Goal: Information Seeking & Learning: Learn about a topic

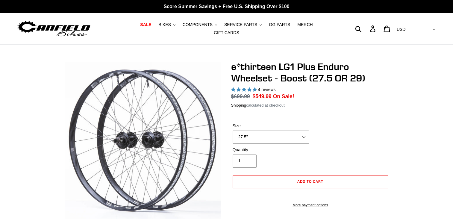
select select "highest-rating"
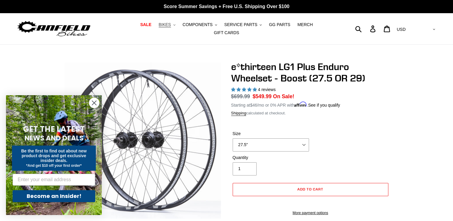
click at [159, 27] on span "BIKES" at bounding box center [165, 24] width 12 height 5
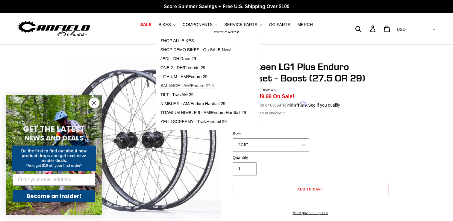
click at [165, 88] on span "BALANCE - AM/Enduro 27.5" at bounding box center [186, 85] width 53 height 5
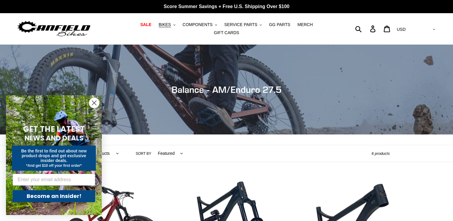
click at [96, 96] on form "GET THE LATEST NEWS AND DEALS Be the first to find out about new product drops …" at bounding box center [54, 155] width 96 height 120
click at [95, 102] on icon "Close dialog" at bounding box center [94, 103] width 4 height 4
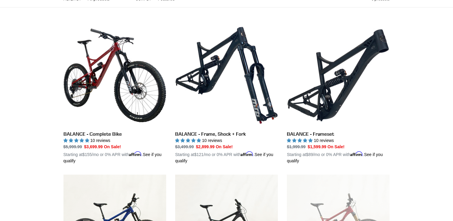
scroll to position [156, 0]
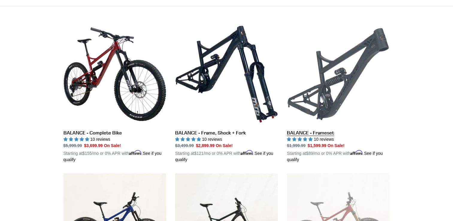
click at [313, 86] on link "BALANCE - Frameset" at bounding box center [338, 93] width 103 height 140
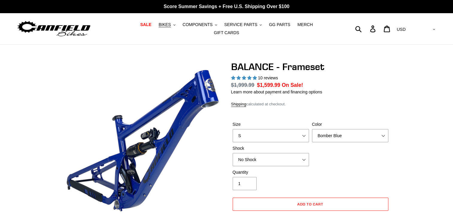
select select "highest-rating"
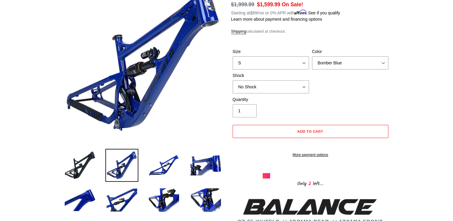
scroll to position [72, 0]
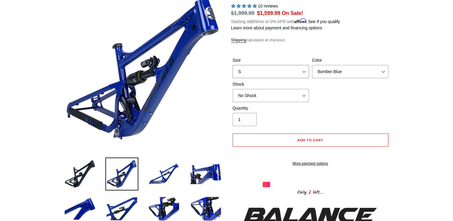
click at [304, 70] on select "S M L XL" at bounding box center [271, 71] width 76 height 13
click at [233, 65] on select "S M L XL" at bounding box center [271, 71] width 76 height 13
drag, startPoint x: 264, startPoint y: 67, endPoint x: 251, endPoint y: 101, distance: 37.1
click at [251, 101] on form "Size S M L XL Color Bomber Blue Goat's Blood Stealth Black Shock No Shock Cane …" at bounding box center [310, 110] width 159 height 125
select select "XL"
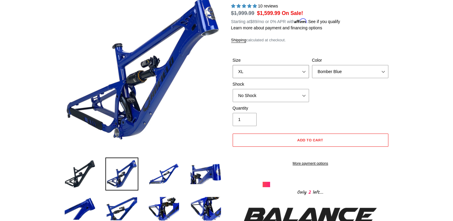
click at [233, 65] on select "S M L XL" at bounding box center [271, 71] width 76 height 13
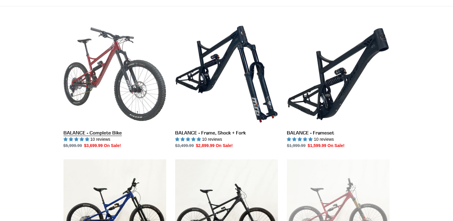
scroll to position [156, 0]
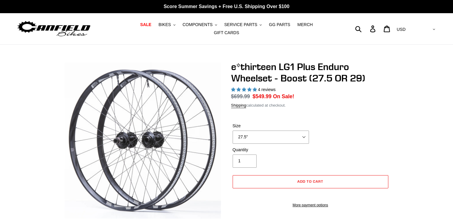
select select "highest-rating"
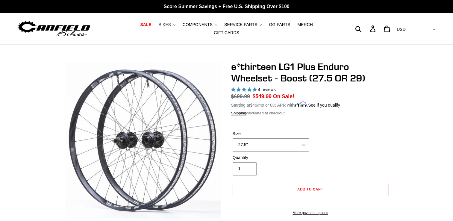
click at [159, 24] on span "BIKES" at bounding box center [165, 24] width 12 height 5
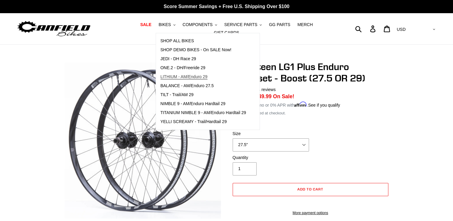
click at [184, 79] on span "LITHIUM - AM/Enduro 29" at bounding box center [183, 76] width 47 height 5
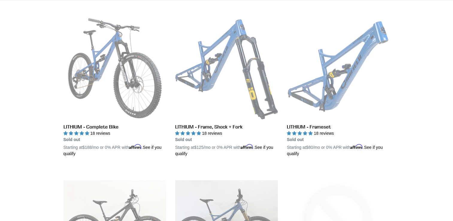
scroll to position [156, 0]
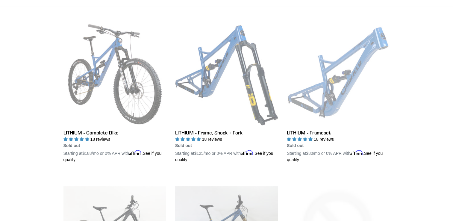
click at [337, 77] on link "LITHIUM - Frameset" at bounding box center [338, 93] width 103 height 140
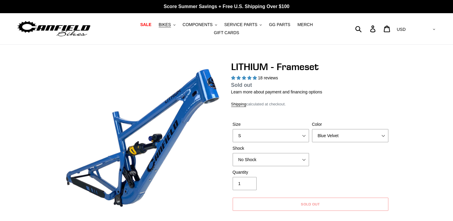
select select "highest-rating"
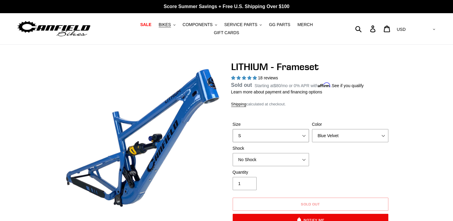
click at [293, 131] on select "S M L XL" at bounding box center [271, 135] width 76 height 13
select select "L"
click at [233, 133] on select "S M L XL" at bounding box center [271, 135] width 76 height 13
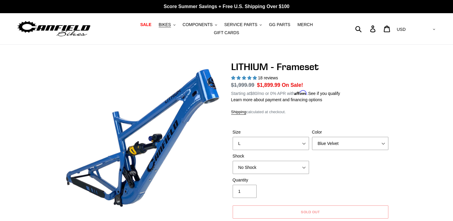
click at [328, 177] on div "Quantity 1" at bounding box center [310, 189] width 159 height 24
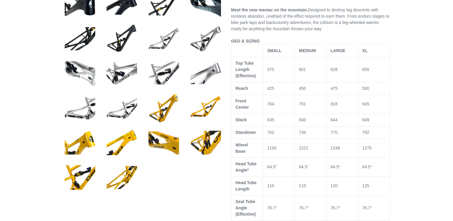
scroll to position [299, 0]
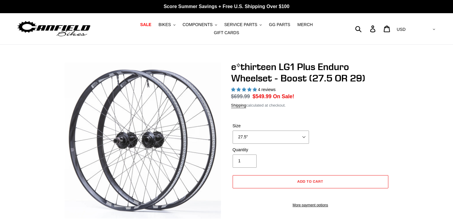
select select "highest-rating"
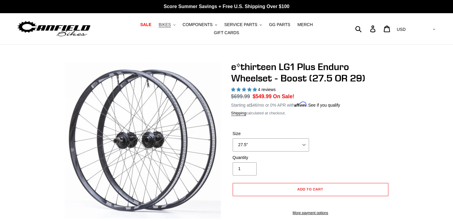
click at [159, 27] on span "BIKES" at bounding box center [165, 24] width 12 height 5
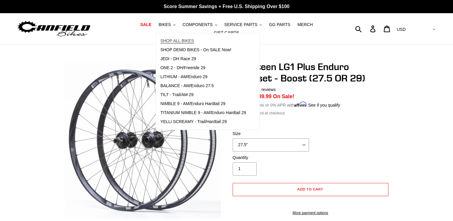
click at [160, 43] on span "SHOP ALL BIKES" at bounding box center [177, 40] width 34 height 5
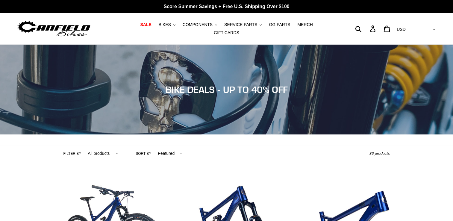
click at [226, 134] on div "Collection: BIKE DEALS - UP TO 40% OFF" at bounding box center [226, 134] width 453 height 0
click at [159, 27] on span "BIKES" at bounding box center [165, 24] width 12 height 5
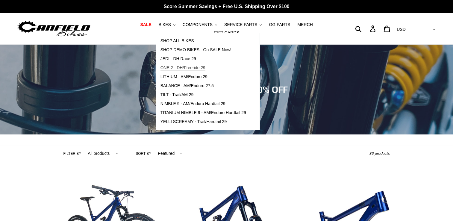
click at [175, 70] on span "ONE.2 - DH/Freeride 29" at bounding box center [182, 67] width 45 height 5
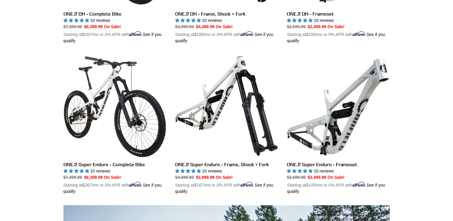
scroll to position [275, 0]
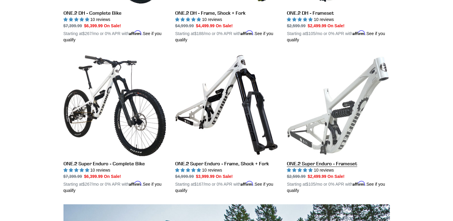
click at [325, 116] on link "ONE.2 Super Enduro - Frameset" at bounding box center [338, 124] width 103 height 140
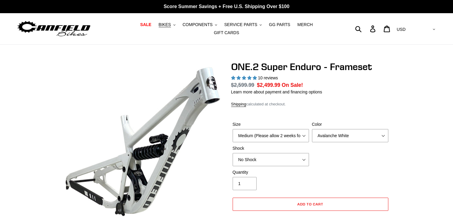
select select "highest-rating"
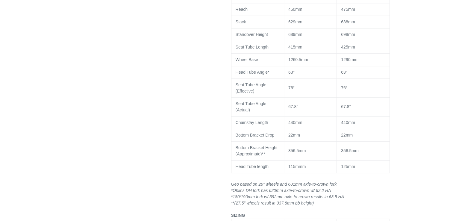
scroll to position [648, 0]
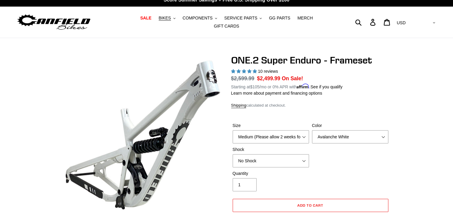
scroll to position [0, 0]
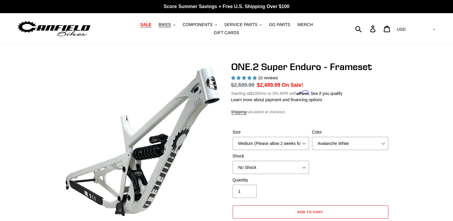
click at [140, 27] on span "SALE" at bounding box center [145, 24] width 11 height 5
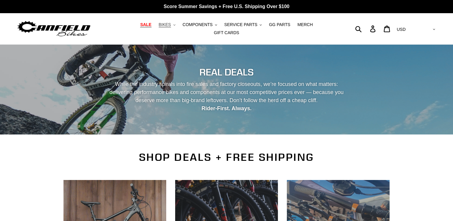
click at [159, 25] on span "BIKES" at bounding box center [165, 24] width 12 height 5
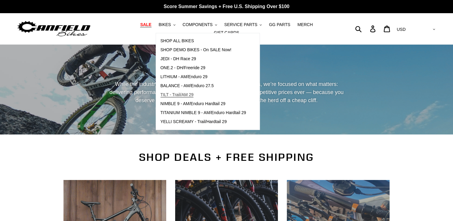
click at [165, 97] on span "TILT - Trail/AM 29" at bounding box center [176, 94] width 33 height 5
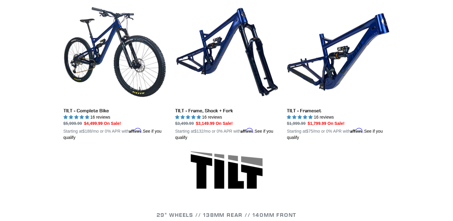
scroll to position [180, 0]
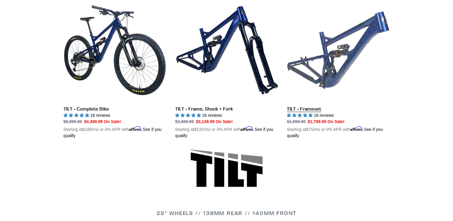
click at [336, 59] on link "TILT - Frameset" at bounding box center [338, 69] width 103 height 140
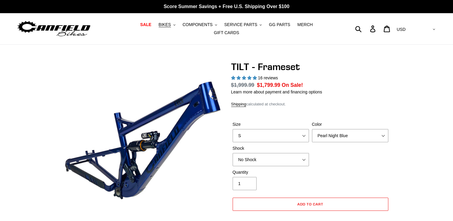
select select "highest-rating"
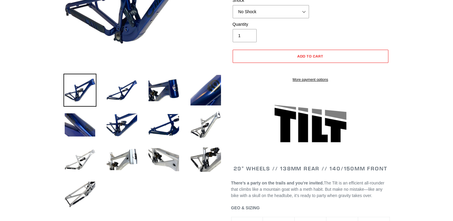
scroll to position [144, 0]
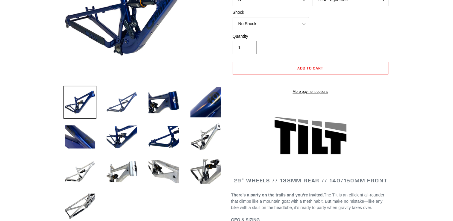
click at [128, 97] on img at bounding box center [121, 102] width 33 height 33
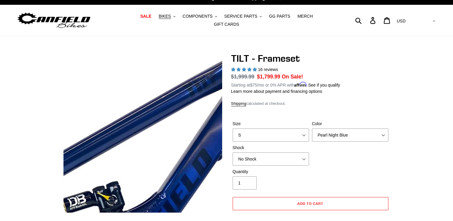
scroll to position [0, 0]
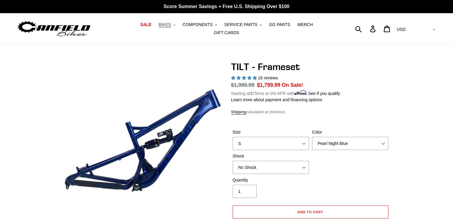
click at [159, 27] on span "BIKES" at bounding box center [165, 24] width 12 height 5
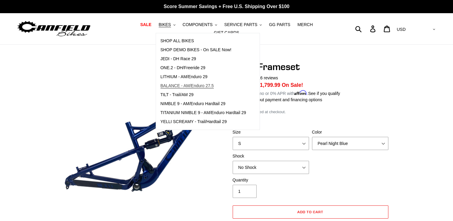
click at [173, 87] on span "BALANCE - AM/Enduro 27.5" at bounding box center [186, 85] width 53 height 5
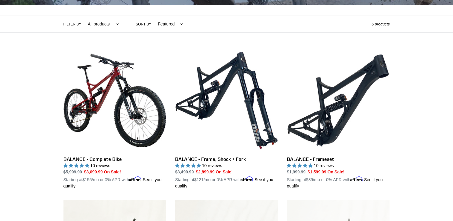
scroll to position [144, 0]
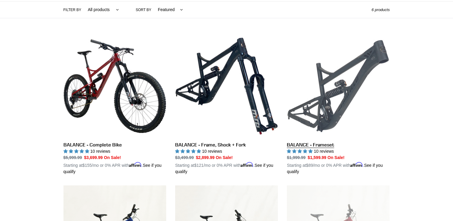
click at [370, 65] on link "BALANCE - Frameset" at bounding box center [338, 105] width 103 height 140
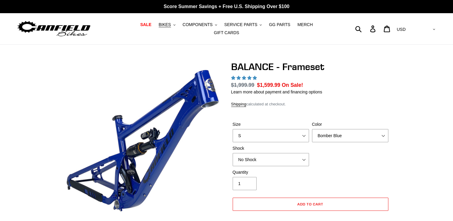
select select "highest-rating"
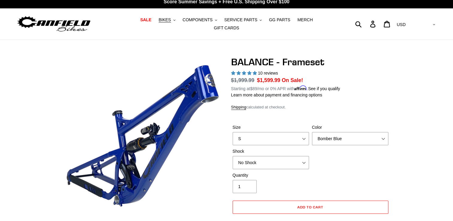
scroll to position [7, 0]
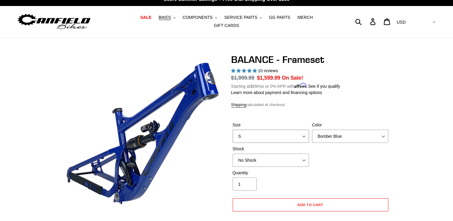
click at [243, 138] on select "S M L XL" at bounding box center [271, 136] width 76 height 13
select select "L"
click at [233, 130] on select "S M L XL" at bounding box center [271, 136] width 76 height 13
click at [342, 170] on div "Quantity 1" at bounding box center [310, 182] width 159 height 24
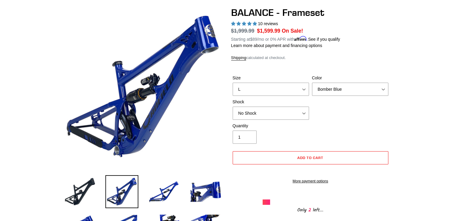
scroll to position [55, 0]
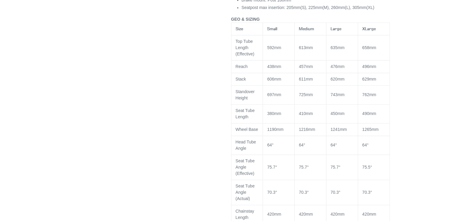
scroll to position [546, 0]
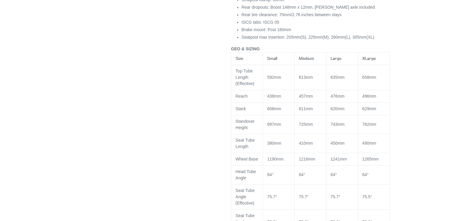
scroll to position [498, 0]
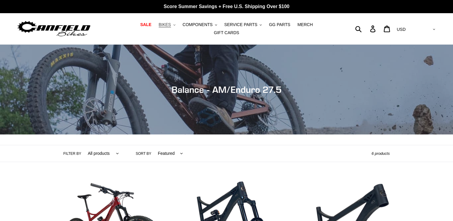
click at [159, 25] on span "BIKES" at bounding box center [165, 24] width 12 height 5
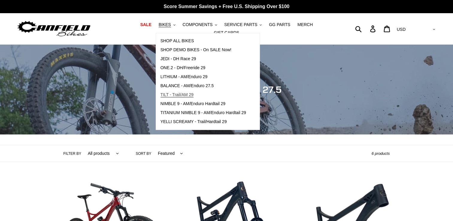
click at [170, 97] on span "TILT - Trail/AM 29" at bounding box center [176, 94] width 33 height 5
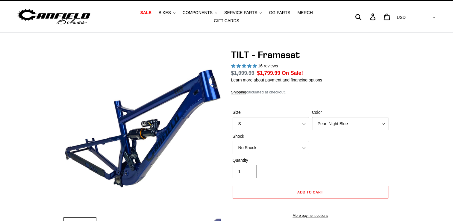
select select "highest-rating"
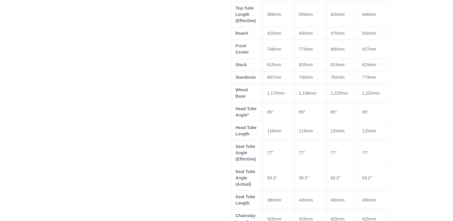
scroll to position [371, 0]
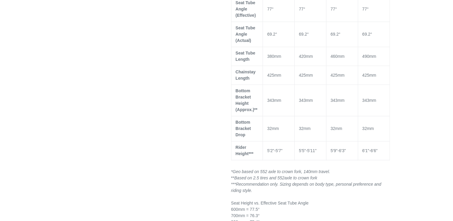
click at [374, 100] on td "343mm" at bounding box center [374, 100] width 32 height 31
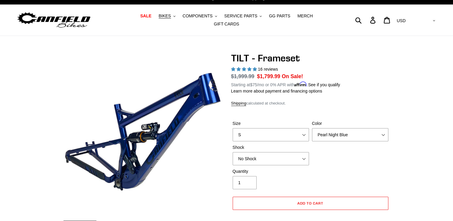
scroll to position [0, 0]
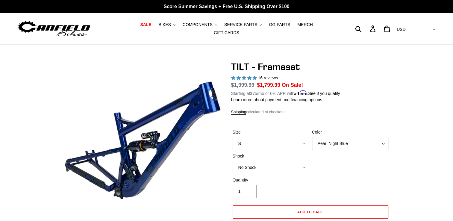
click at [246, 143] on select "S M L XL" at bounding box center [271, 143] width 76 height 13
select select "XL"
click at [233, 137] on select "S M L XL" at bounding box center [271, 143] width 76 height 13
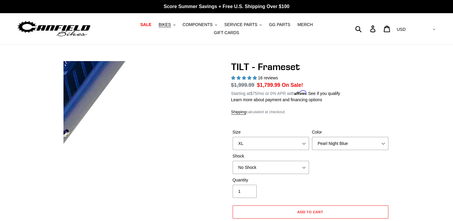
click at [190, 179] on img at bounding box center [7, 23] width 613 height 613
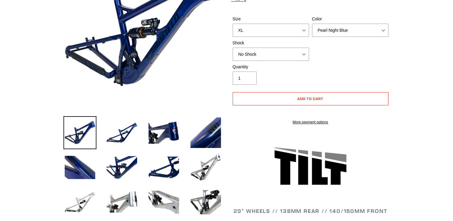
scroll to position [120, 0]
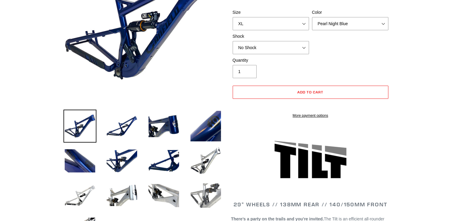
click at [190, 179] on img at bounding box center [205, 195] width 33 height 33
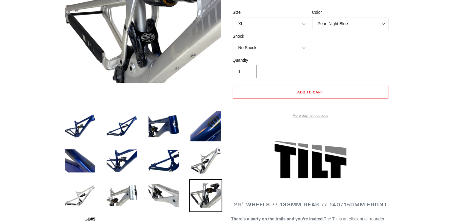
click at [301, 118] on link "More payment options" at bounding box center [311, 115] width 156 height 5
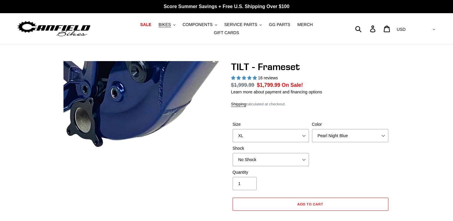
select select "highest-rating"
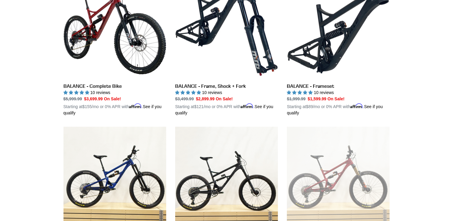
scroll to position [204, 0]
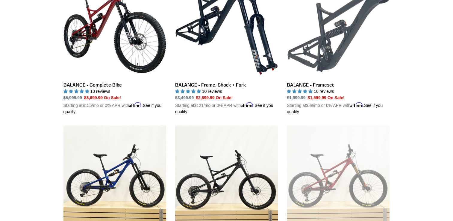
click at [331, 42] on link "BALANCE - Frameset" at bounding box center [338, 45] width 103 height 140
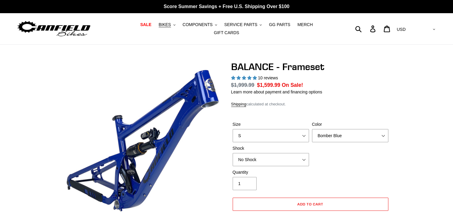
select select "highest-rating"
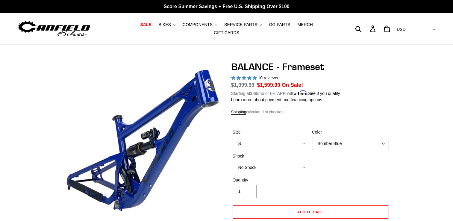
click at [284, 137] on select "S M L XL" at bounding box center [271, 143] width 76 height 13
select select "L"
click at [233, 137] on select "S M L XL" at bounding box center [271, 143] width 76 height 13
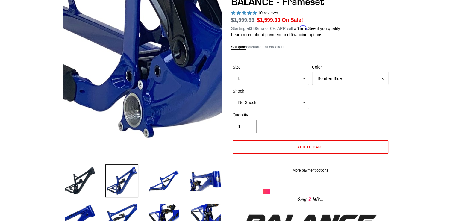
scroll to position [60, 0]
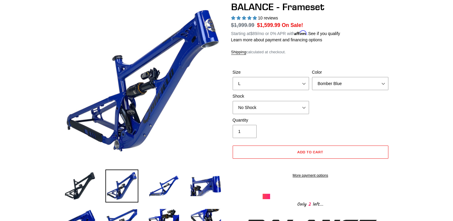
click at [247, 16] on span "5.00 stars" at bounding box center [244, 18] width 5 height 4
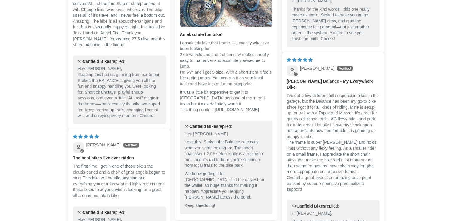
scroll to position [1317, 0]
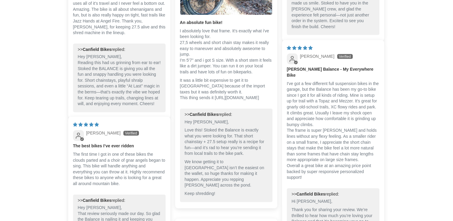
click at [185, 101] on p "It was a little bit expensive to get it to Europe because of the import taxes b…" at bounding box center [226, 89] width 93 height 23
drag, startPoint x: 185, startPoint y: 106, endPoint x: 183, endPoint y: 103, distance: 3.3
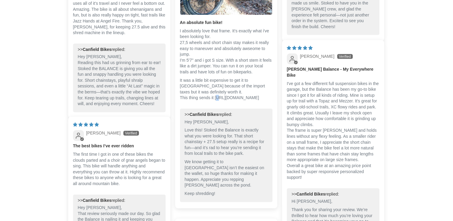
click at [183, 101] on p "It was a little bit expensive to get it to Europe because of the import taxes b…" at bounding box center [226, 89] width 93 height 23
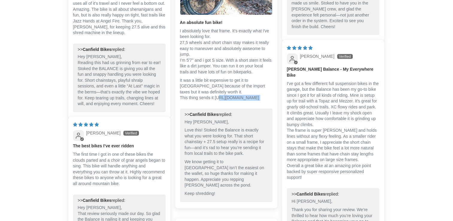
click at [200, 101] on p "It was a little bit expensive to get it to Europe because of the import taxes b…" at bounding box center [226, 89] width 93 height 23
click at [193, 101] on p "It was a little bit expensive to get it to Europe because of the import taxes b…" at bounding box center [226, 89] width 93 height 23
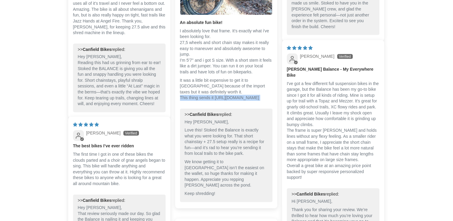
click at [193, 101] on p "It was a little bit expensive to get it to Europe because of the import taxes b…" at bounding box center [226, 89] width 93 height 23
drag, startPoint x: 193, startPoint y: 106, endPoint x: 185, endPoint y: 104, distance: 8.0
click at [185, 101] on p "It was a little bit expensive to get it to Europe because of the import taxes b…" at bounding box center [226, 89] width 93 height 23
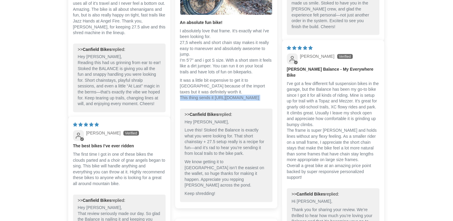
drag, startPoint x: 185, startPoint y: 104, endPoint x: 192, endPoint y: 116, distance: 13.4
click at [192, 106] on div "An absolute fun bike! I absolutely love that frame. It's exactly what i've been…" at bounding box center [226, 63] width 93 height 86
drag, startPoint x: 192, startPoint y: 116, endPoint x: 184, endPoint y: 103, distance: 14.7
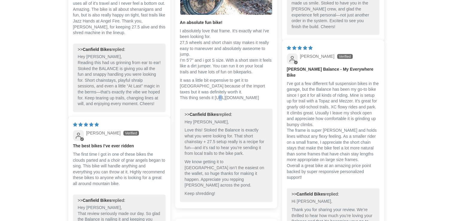
click at [184, 101] on p "It was a little bit expensive to get it to Europe because of the import taxes b…" at bounding box center [226, 89] width 93 height 23
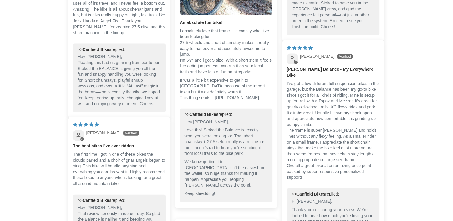
click at [204, 101] on p "It was a little bit expensive to get it to Europe because of the import taxes b…" at bounding box center [226, 89] width 93 height 23
click at [202, 101] on p "It was a little bit expensive to get it to Europe because of the import taxes b…" at bounding box center [226, 89] width 93 height 23
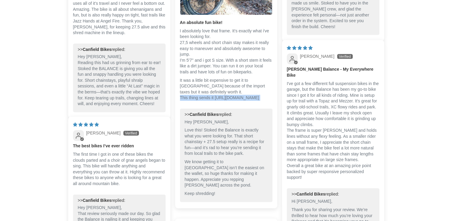
click at [202, 101] on p "It was a little bit expensive to get it to Europe because of the import taxes b…" at bounding box center [226, 89] width 93 height 23
drag, startPoint x: 202, startPoint y: 107, endPoint x: 196, endPoint y: 104, distance: 6.5
click at [196, 101] on p "It was a little bit expensive to get it to Europe because of the import taxes b…" at bounding box center [226, 89] width 93 height 23
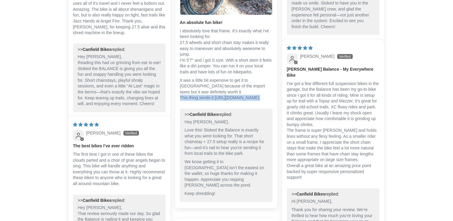
click at [196, 101] on p "It was a little bit expensive to get it to Europe because of the import taxes b…" at bounding box center [226, 89] width 93 height 23
click at [228, 92] on p "It was a little bit expensive to get it to Europe because of the import taxes b…" at bounding box center [226, 89] width 93 height 23
drag, startPoint x: 184, startPoint y: 103, endPoint x: 194, endPoint y: 100, distance: 10.3
drag, startPoint x: 194, startPoint y: 100, endPoint x: 189, endPoint y: 112, distance: 12.8
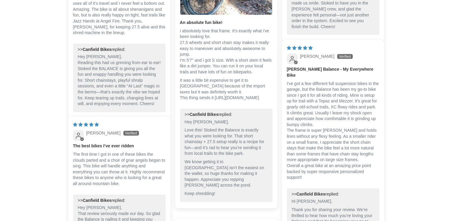
click at [189, 101] on p "It was a little bit expensive to get it to Europe because of the import taxes b…" at bounding box center [226, 89] width 93 height 23
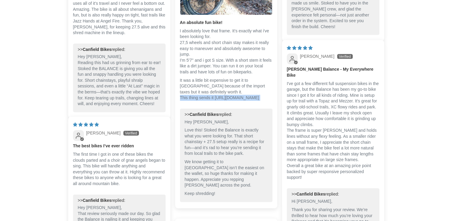
click at [203, 101] on p "It was a little bit expensive to get it to Europe because of the import taxes b…" at bounding box center [226, 89] width 93 height 23
drag, startPoint x: 203, startPoint y: 102, endPoint x: 210, endPoint y: 111, distance: 11.1
click at [210, 101] on p "It was a little bit expensive to get it to Europe because of the import taxes b…" at bounding box center [226, 89] width 93 height 23
click at [201, 101] on p "It was a little bit expensive to get it to Europe because of the import taxes b…" at bounding box center [226, 89] width 93 height 23
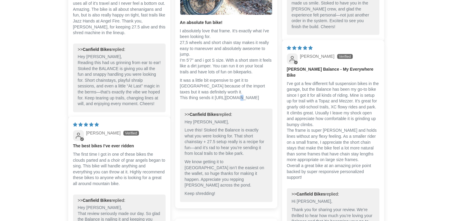
click at [201, 101] on p "It was a little bit expensive to get it to Europe because of the import taxes b…" at bounding box center [226, 89] width 93 height 23
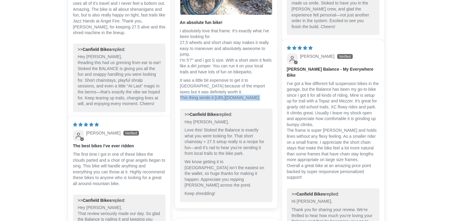
drag, startPoint x: 201, startPoint y: 107, endPoint x: 209, endPoint y: 107, distance: 7.5
click at [209, 101] on p "It was a little bit expensive to get it to Europe because of the import taxes b…" at bounding box center [226, 89] width 93 height 23
drag, startPoint x: 209, startPoint y: 107, endPoint x: 209, endPoint y: 112, distance: 4.5
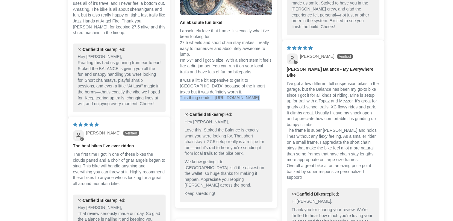
click at [209, 101] on p "It was a little bit expensive to get it to Europe because of the import taxes b…" at bounding box center [226, 89] width 93 height 23
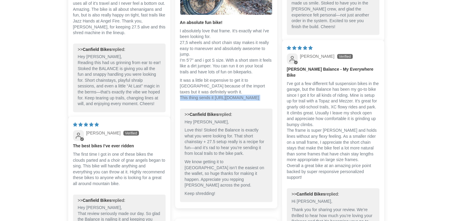
click at [209, 101] on p "It was a little bit expensive to get it to Europe because of the import taxes b…" at bounding box center [226, 89] width 93 height 23
drag, startPoint x: 209, startPoint y: 112, endPoint x: 197, endPoint y: 128, distance: 20.7
click at [197, 117] on b "Canfield Bikes" at bounding box center [203, 114] width 29 height 5
click at [201, 101] on p "It was a little bit expensive to get it to Europe because of the import taxes b…" at bounding box center [226, 89] width 93 height 23
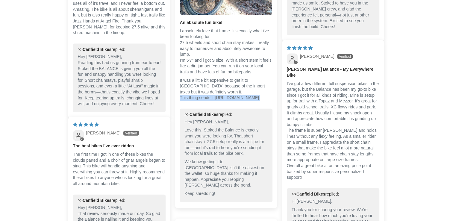
click at [201, 101] on p "It was a little bit expensive to get it to Europe because of the import taxes b…" at bounding box center [226, 89] width 93 height 23
copy div "This thing sends it [URL][DOMAIN_NAME]"
click at [258, 99] on p "It was a little bit expensive to get it to Europe because of the import taxes b…" at bounding box center [226, 89] width 93 height 23
click at [236, 106] on div "An absolute fun bike! I absolutely love that frame. It's exactly what i've been…" at bounding box center [226, 63] width 93 height 86
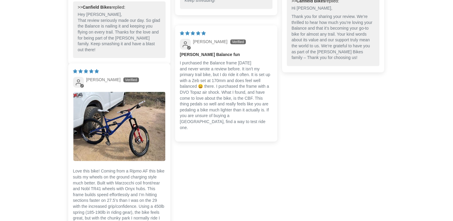
scroll to position [1509, 0]
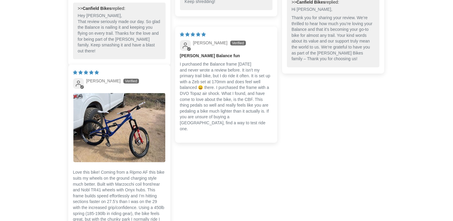
drag, startPoint x: 453, startPoint y: 137, endPoint x: 457, endPoint y: 84, distance: 52.9
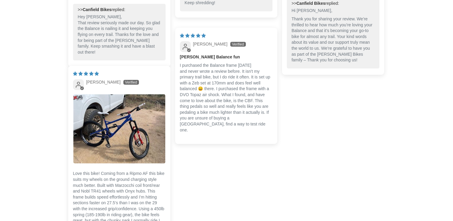
scroll to position [1476, 0]
